Goal: Task Accomplishment & Management: Complete application form

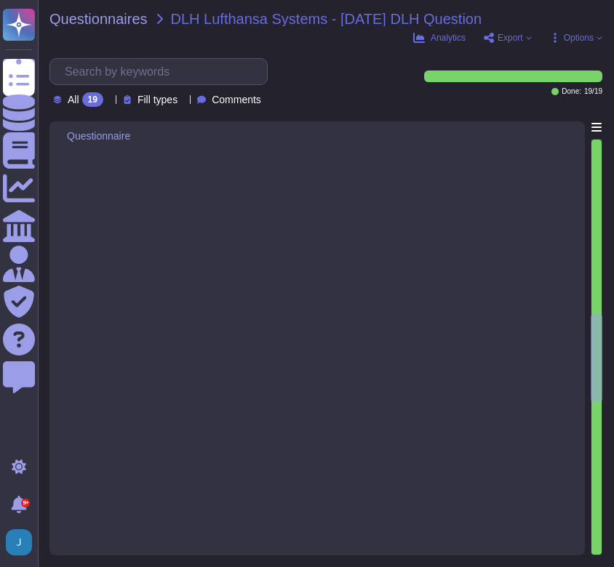
type textarea "Yes, the implemented High Availability and Failover solution is designed to pro…"
type textarea "The implemented High Availability and Failover Implementation performs failover…"
type textarea "Yes, the implemented High Availability and Failover solution makes use of geo-r…"
type textarea "The last executed Failover Test was conducted on [DATE], and it was successfull…"
type textarea "The last failover test took place on [DATE]."
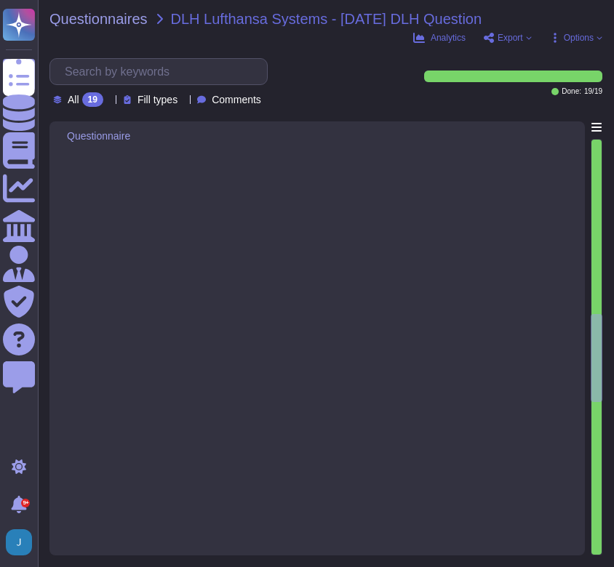
type textarea "Yes, recovery procedures from incidents are formally documented and controlled …"
type textarea "none"
type textarea "None"
type textarea "The last Disaster Recovery test was performed on [DATE], with no findings. The …"
type textarea "The last executed Disaster Recovery Test was a full failover exercise conducted…"
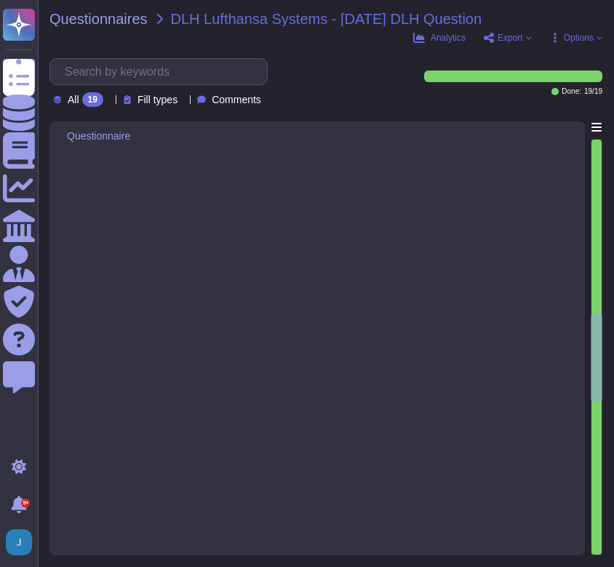
type textarea "The last Disaster Recovery test was performed on [DATE]. The test was conducted…"
type textarea "The last Disaster Recovery Test was executed on [DATE]."
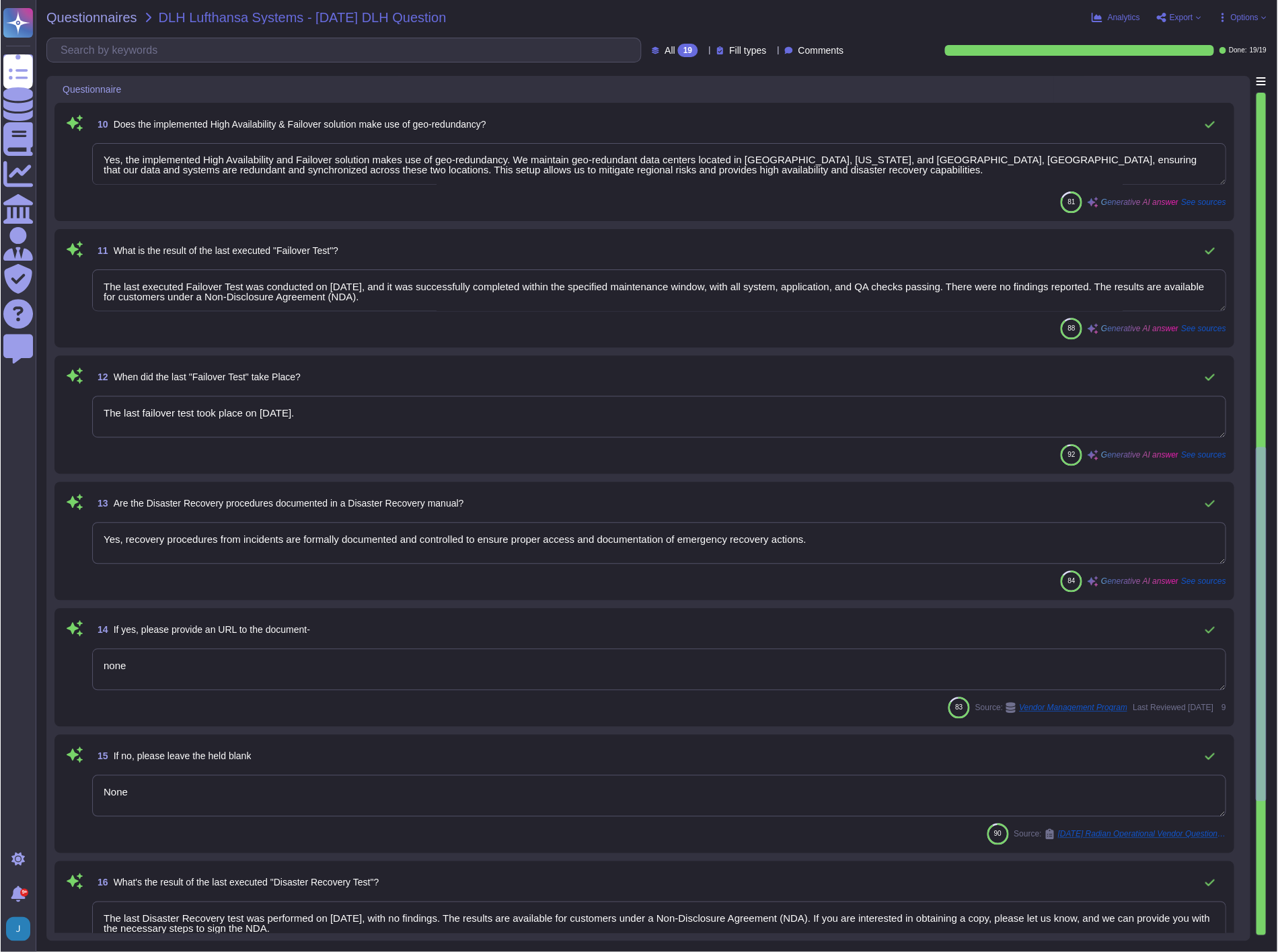
scroll to position [1042, 0]
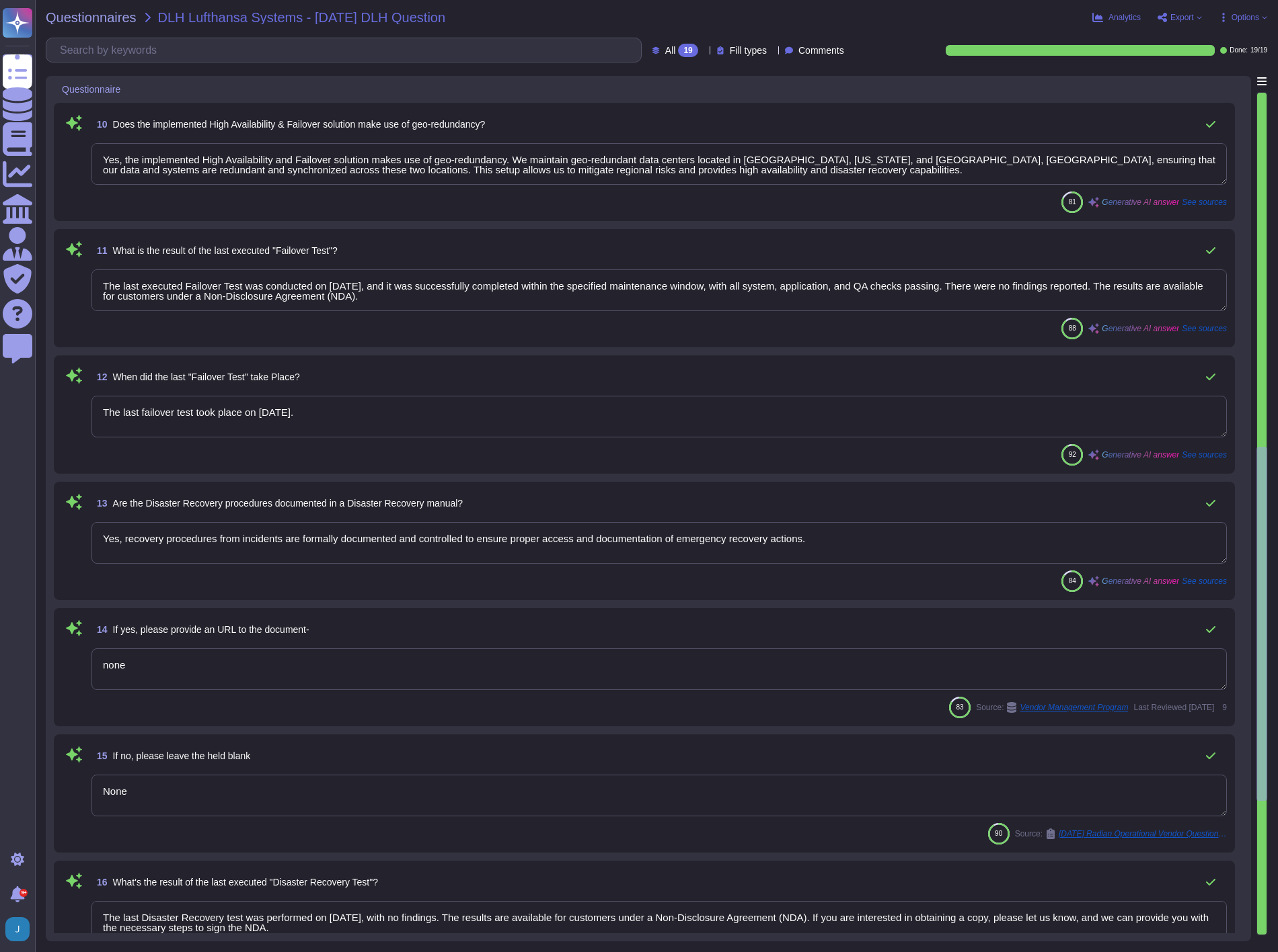
click at [567, 250] on div "Questionnaire 8 Is the implemented High Availability & Failover solution able t…" at bounding box center [656, 508] width 1222 height 866
